Goal: Find specific page/section: Find specific page/section

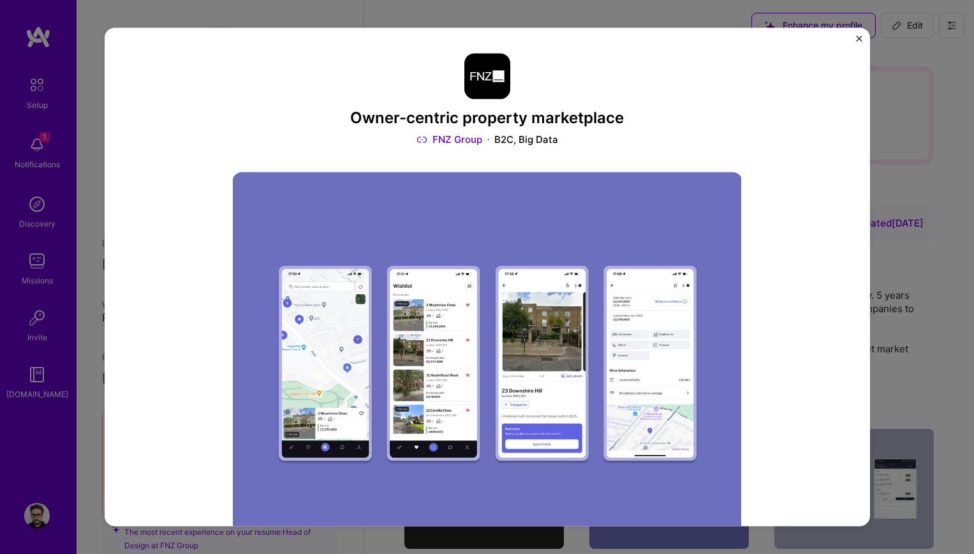
scroll to position [332, 0]
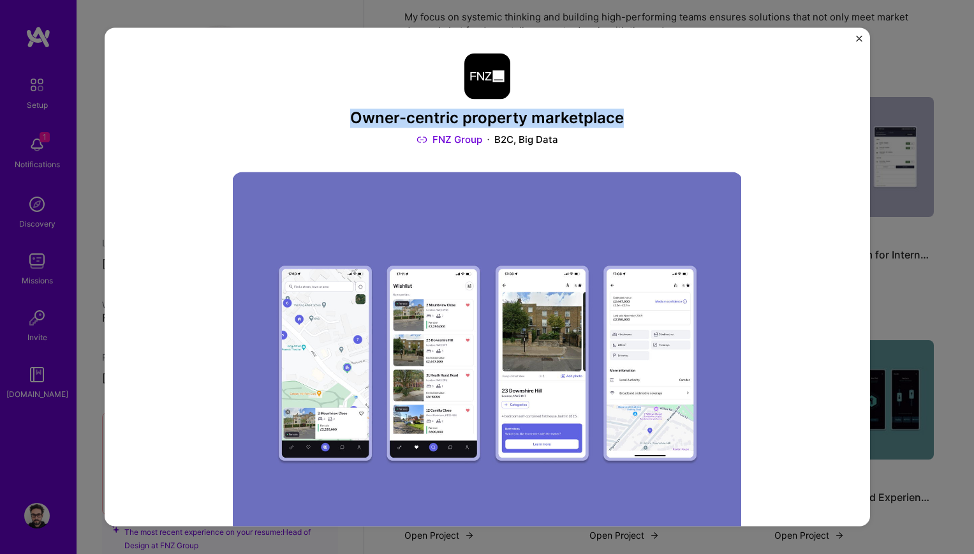
click at [857, 38] on img "Close" at bounding box center [859, 38] width 6 height 6
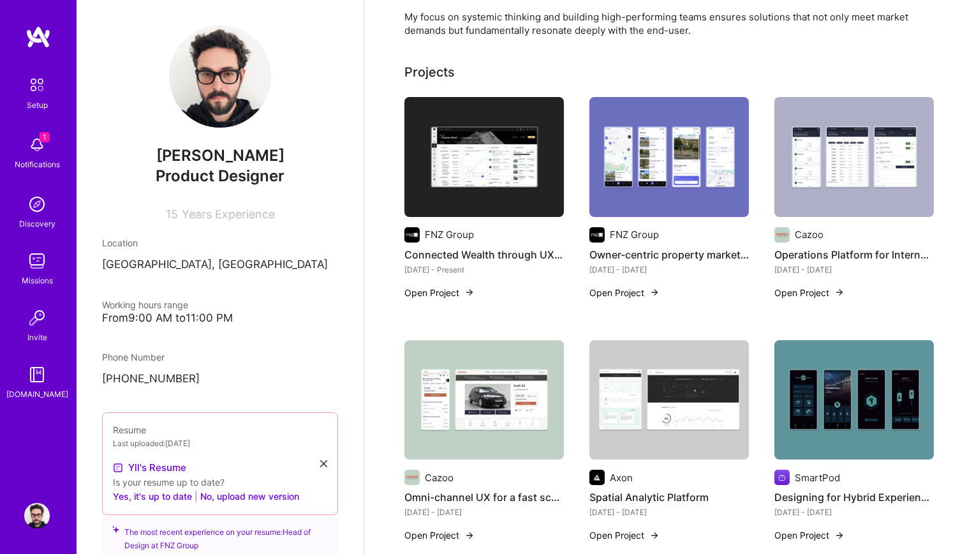
click at [525, 383] on img at bounding box center [483, 400] width 159 height 120
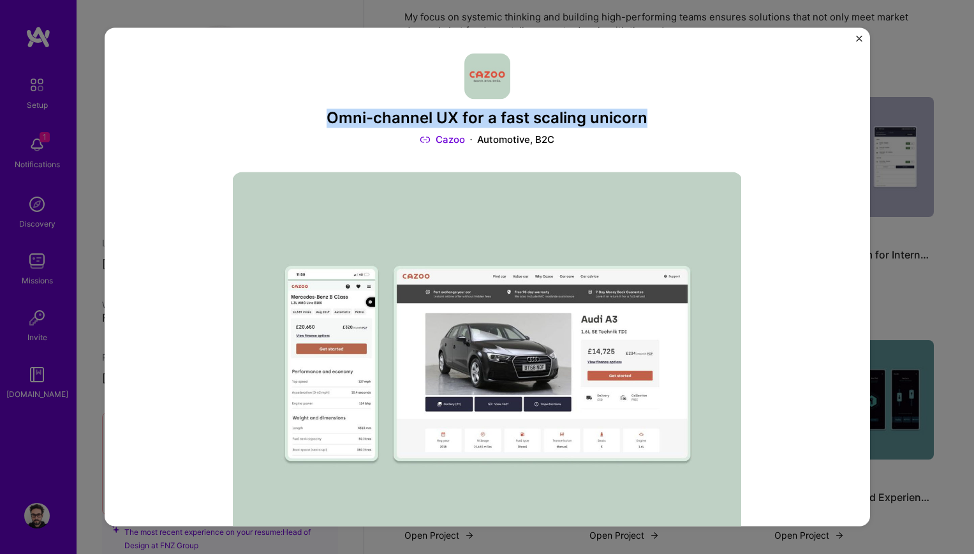
drag, startPoint x: 328, startPoint y: 117, endPoint x: 665, endPoint y: 122, distance: 336.9
click at [665, 122] on h3 "Omni-channel UX for a fast scaling unicorn" at bounding box center [487, 118] width 510 height 19
copy h3 "Omni-channel UX for a fast scaling unicorn"
click at [859, 40] on img "Close" at bounding box center [859, 38] width 6 height 6
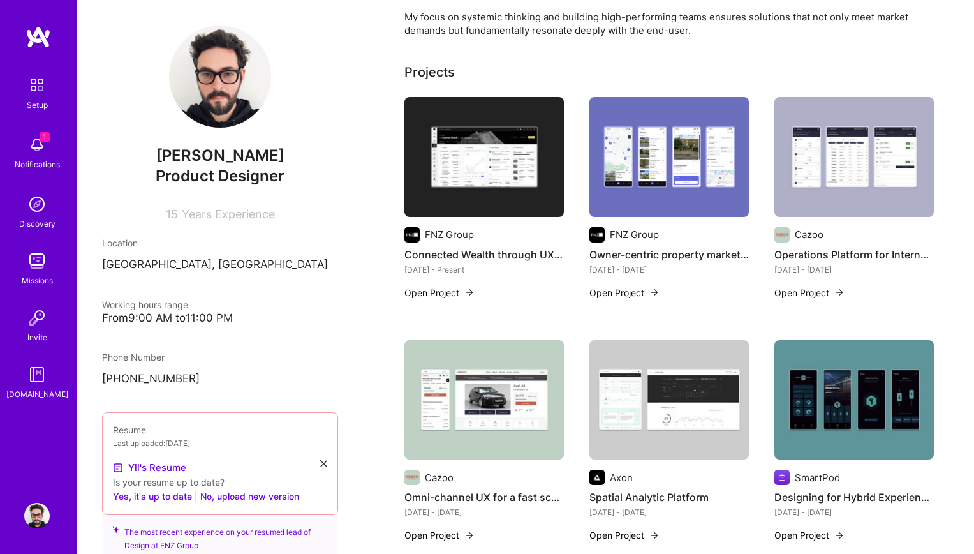
click at [498, 414] on img at bounding box center [483, 400] width 159 height 120
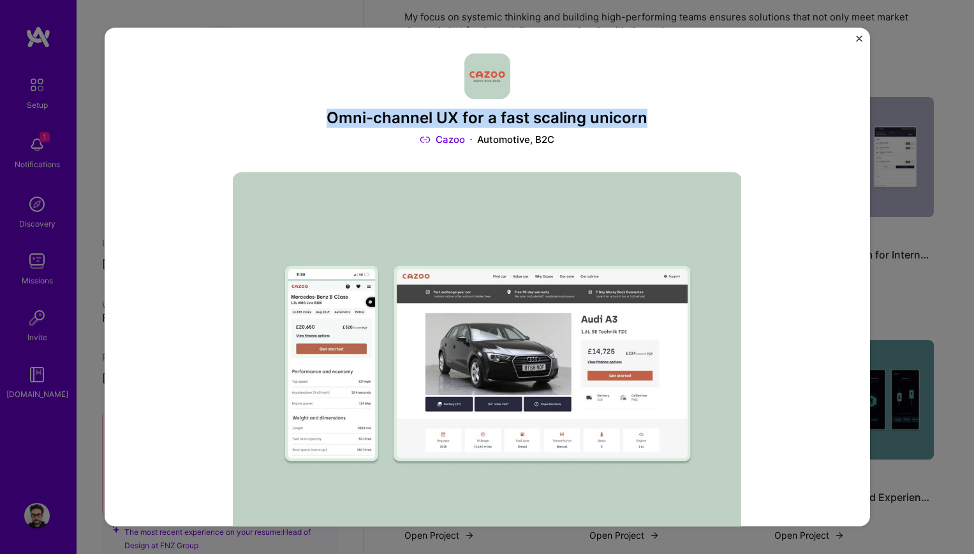
drag, startPoint x: 331, startPoint y: 117, endPoint x: 660, endPoint y: 117, distance: 329.2
click at [660, 117] on h3 "Omni-channel UX for a fast scaling unicorn" at bounding box center [487, 118] width 510 height 19
copy h3 "Omni-channel UX for a fast scaling unicorn"
click at [859, 40] on img "Close" at bounding box center [859, 38] width 6 height 6
